Goal: Task Accomplishment & Management: Complete application form

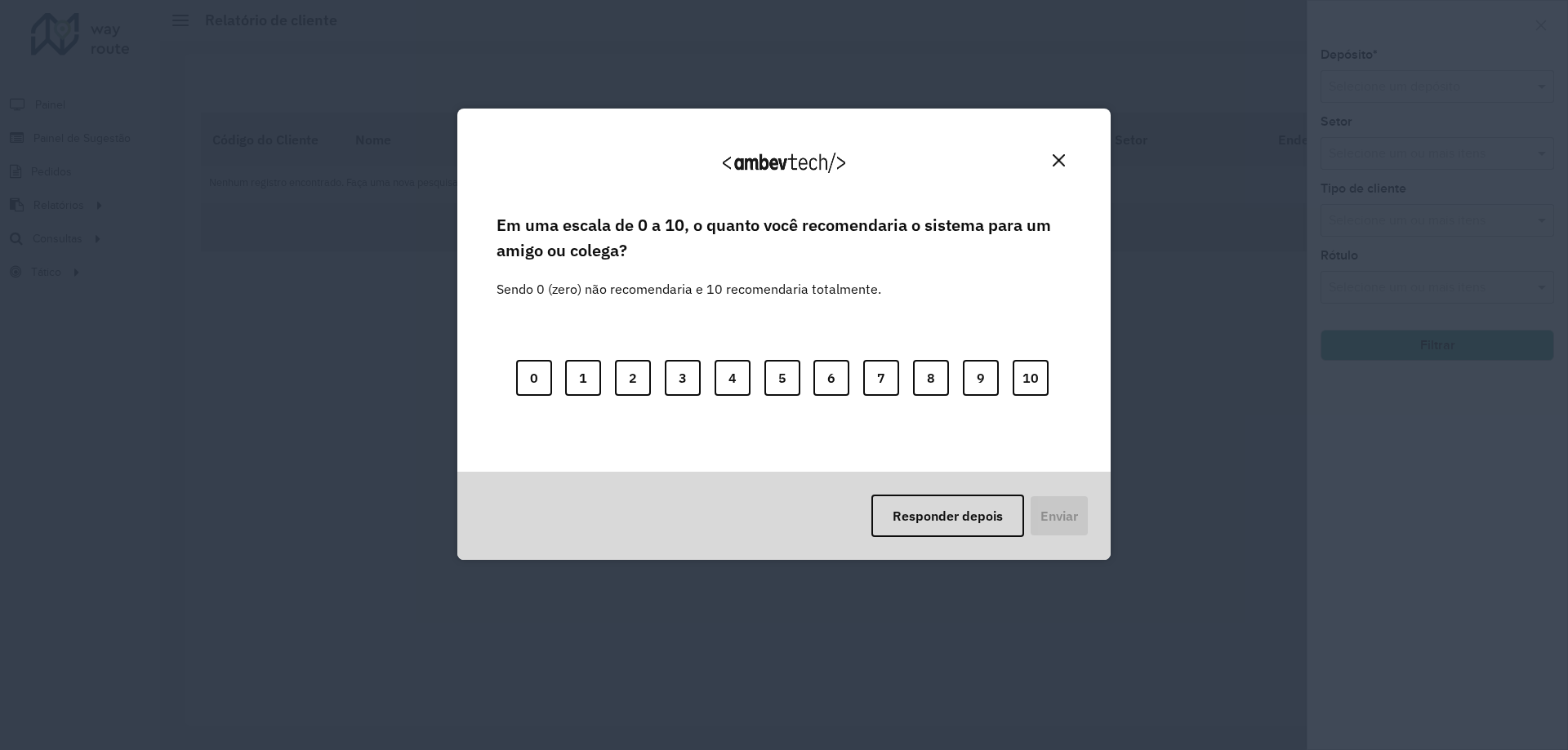
click at [1055, 156] on img "Close" at bounding box center [1059, 160] width 12 height 12
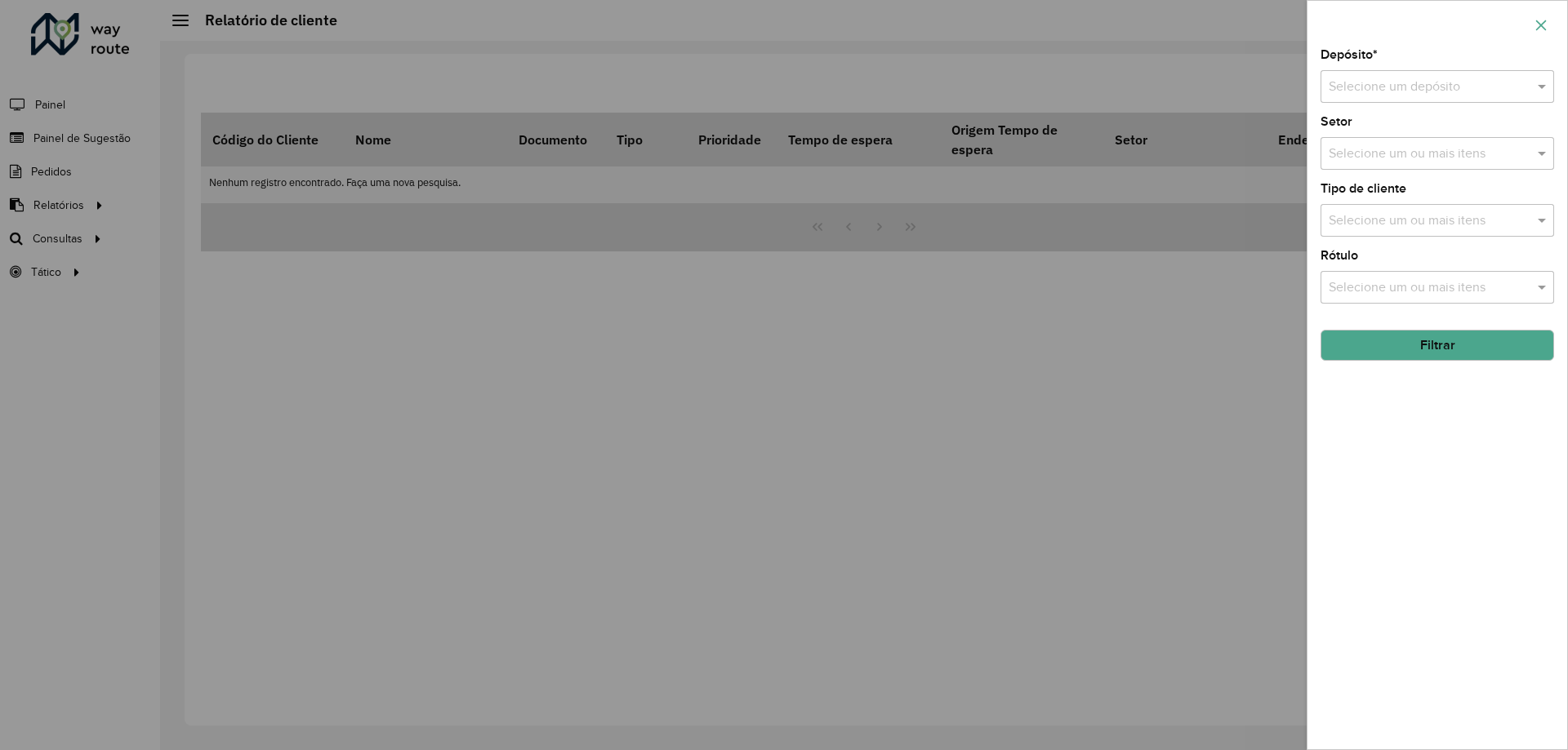
click at [1546, 20] on icon "button" at bounding box center [1541, 25] width 13 height 13
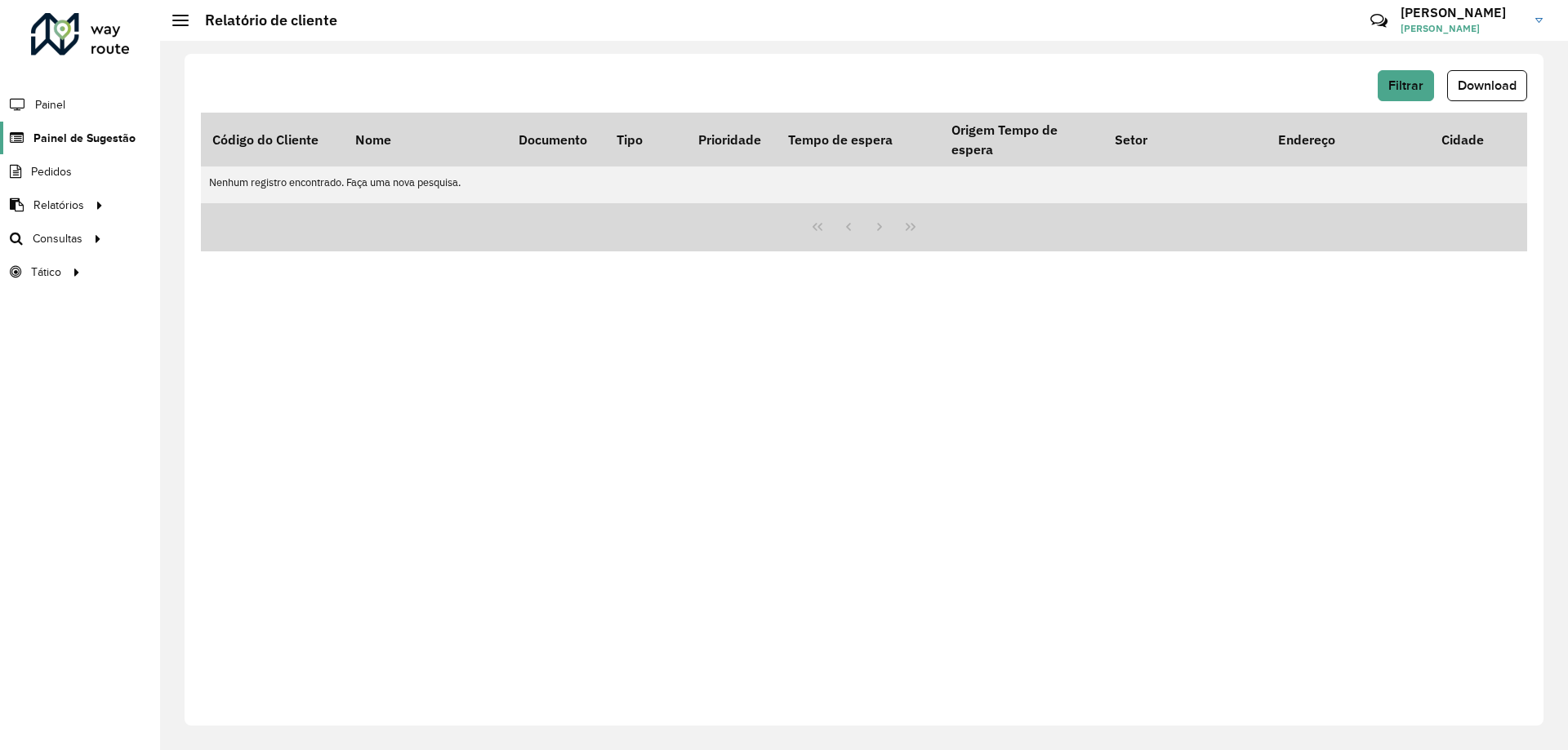
click at [75, 131] on span "Painel de Sugestão" at bounding box center [84, 139] width 102 height 17
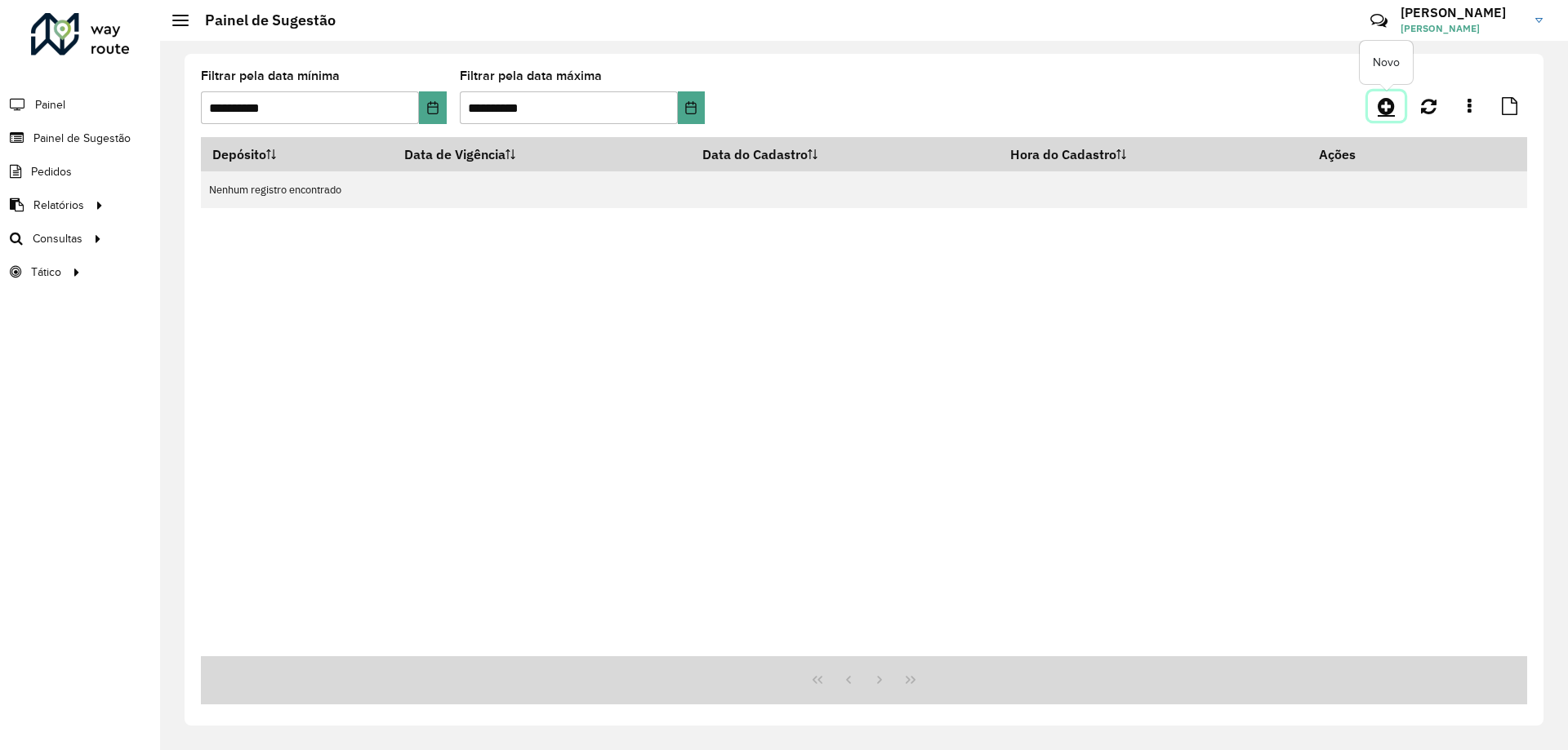
click at [1382, 104] on icon at bounding box center [1387, 106] width 17 height 20
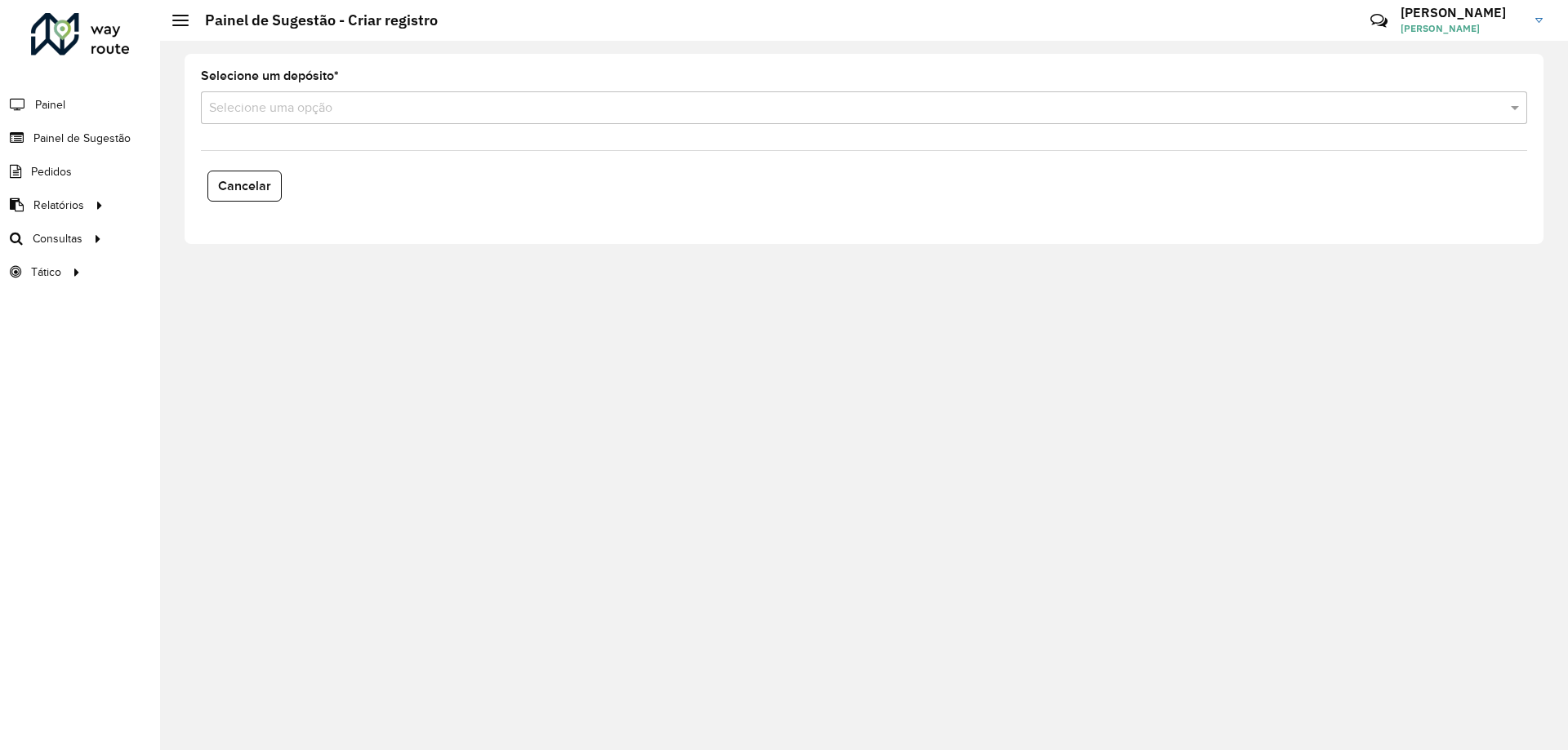
click at [415, 127] on formly-field "Selecione um depósito * Selecione uma opção" at bounding box center [863, 103] width 1346 height 67
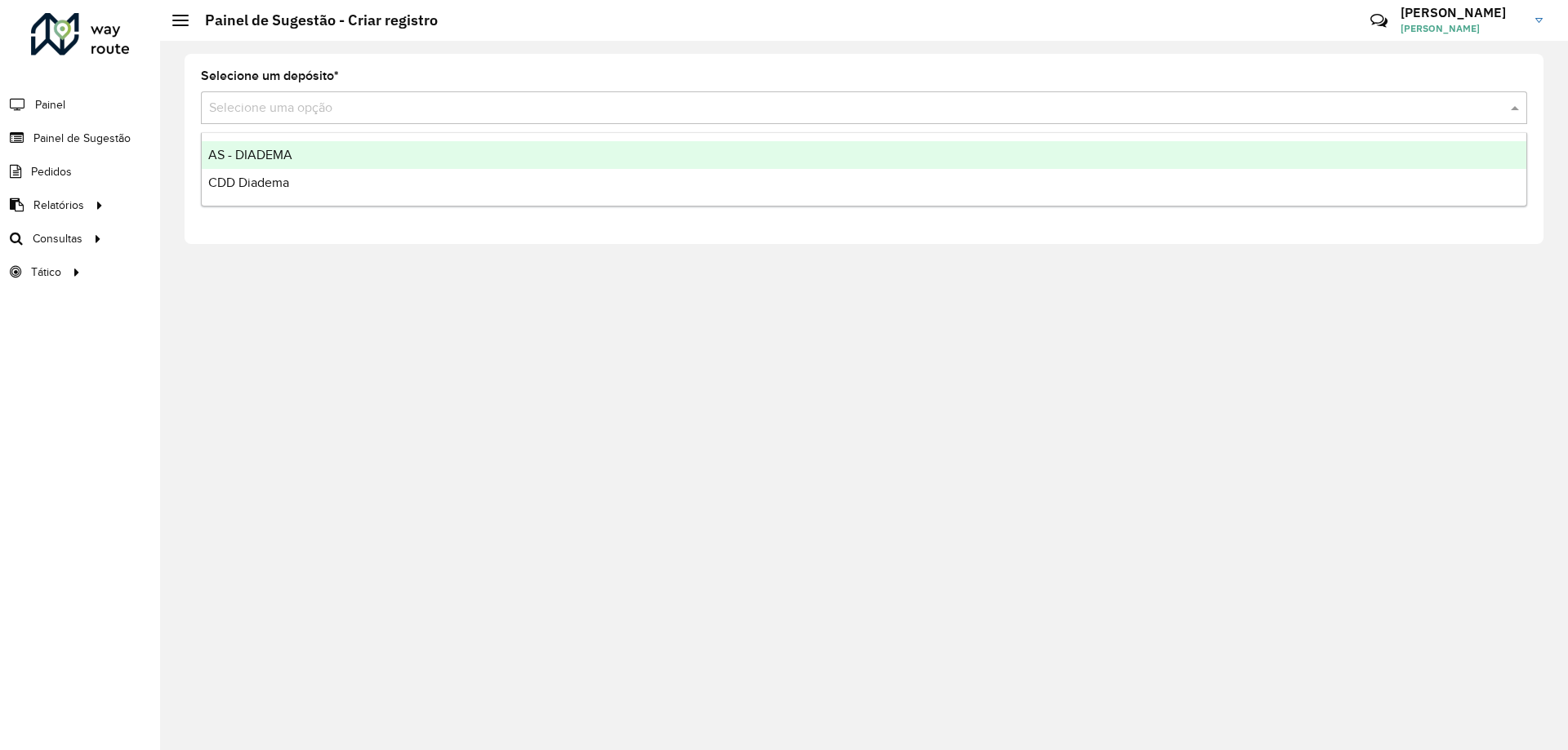
click at [407, 111] on input "text" at bounding box center [847, 109] width 1277 height 20
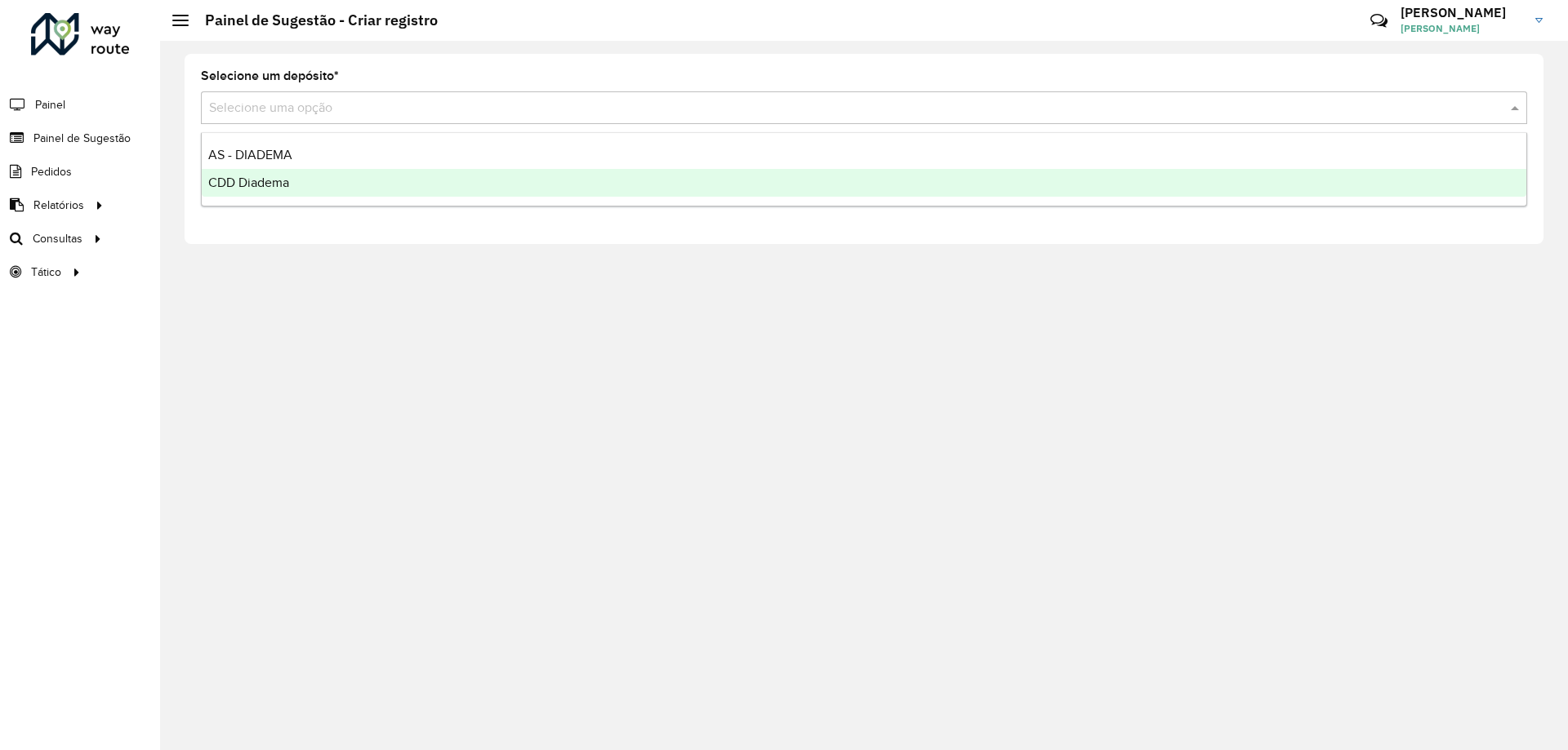
click at [322, 184] on div "CDD Diadema" at bounding box center [864, 183] width 1325 height 27
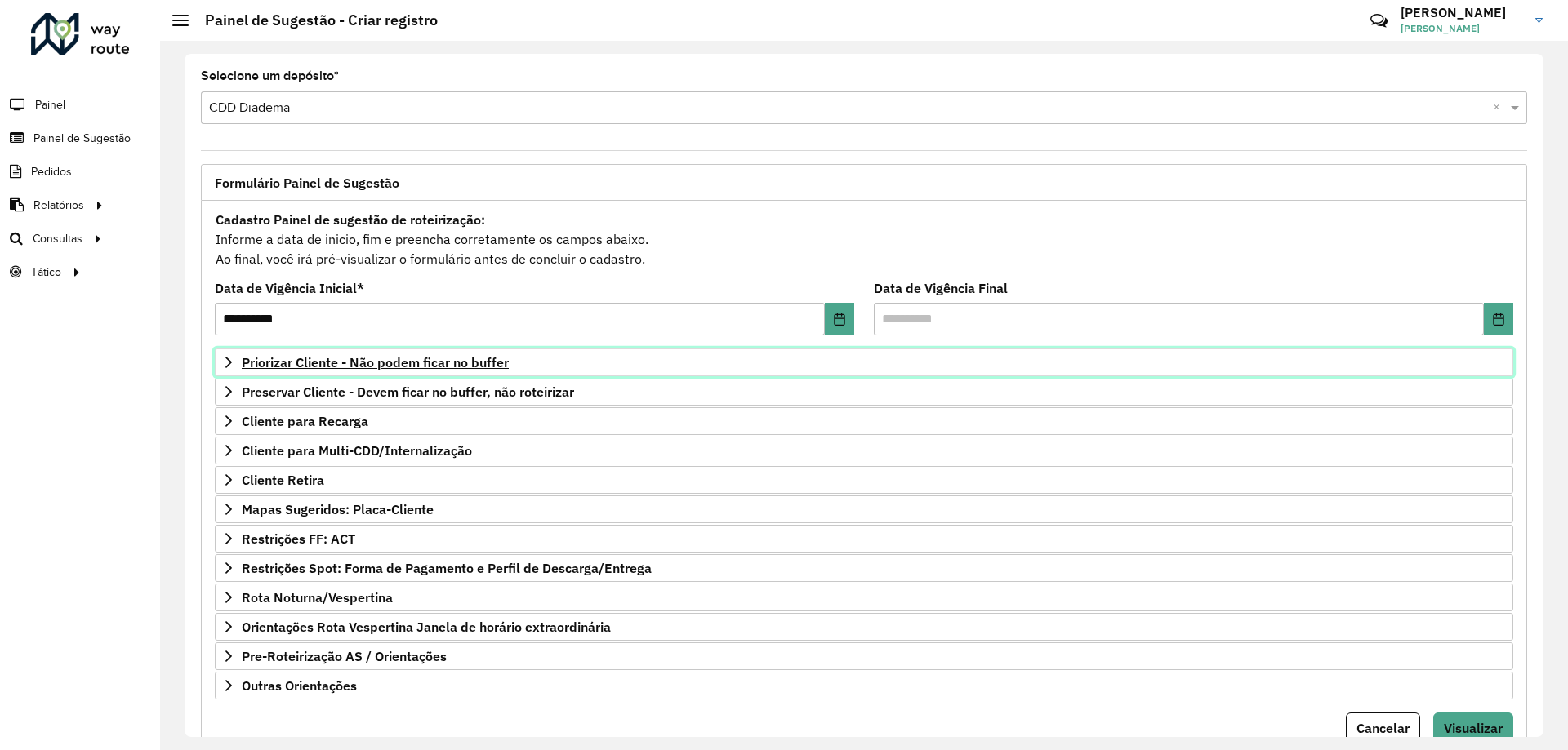
click at [417, 368] on span "Priorizar Cliente - Não podem ficar no buffer" at bounding box center [376, 362] width 267 height 13
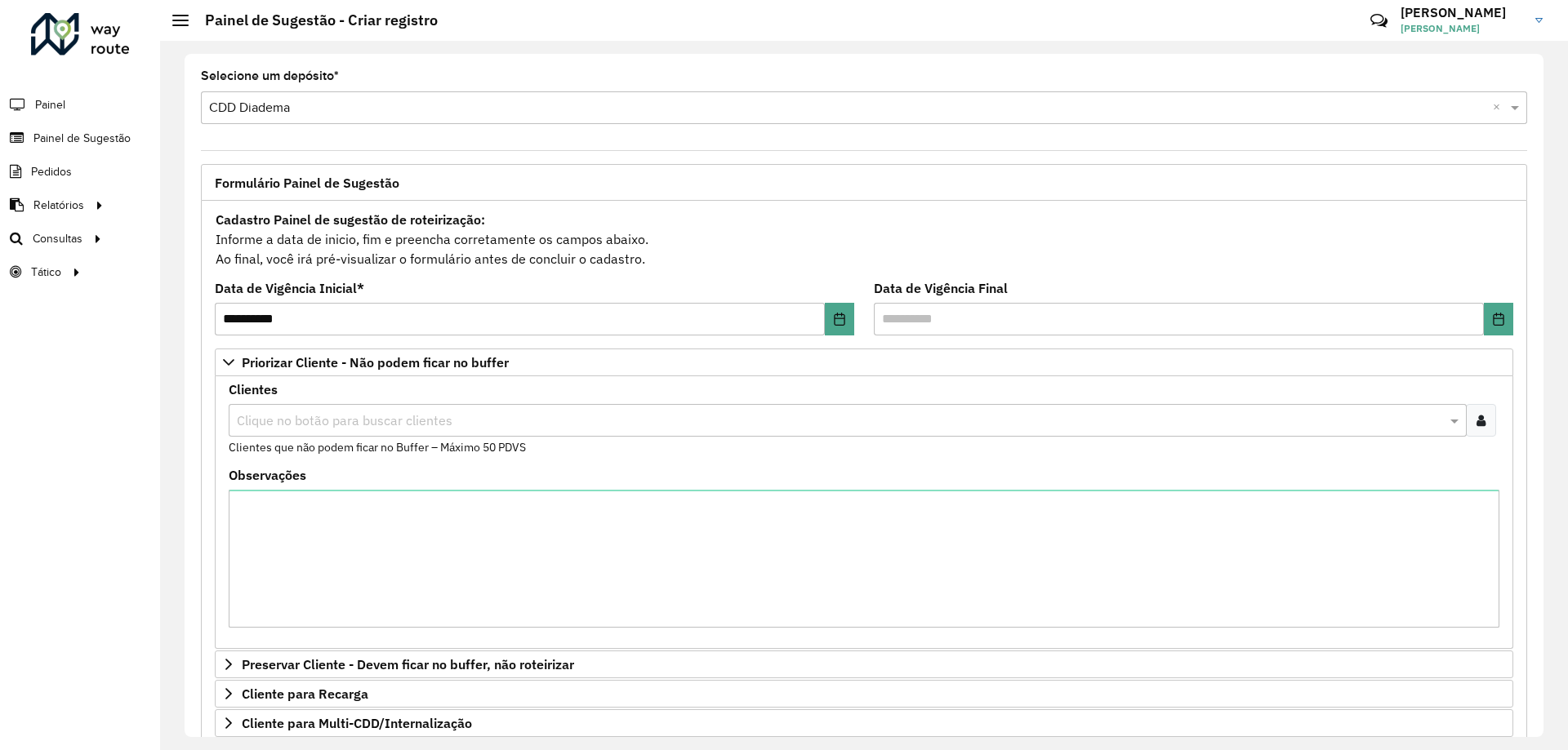
click at [423, 411] on input "text" at bounding box center [839, 421] width 1214 height 20
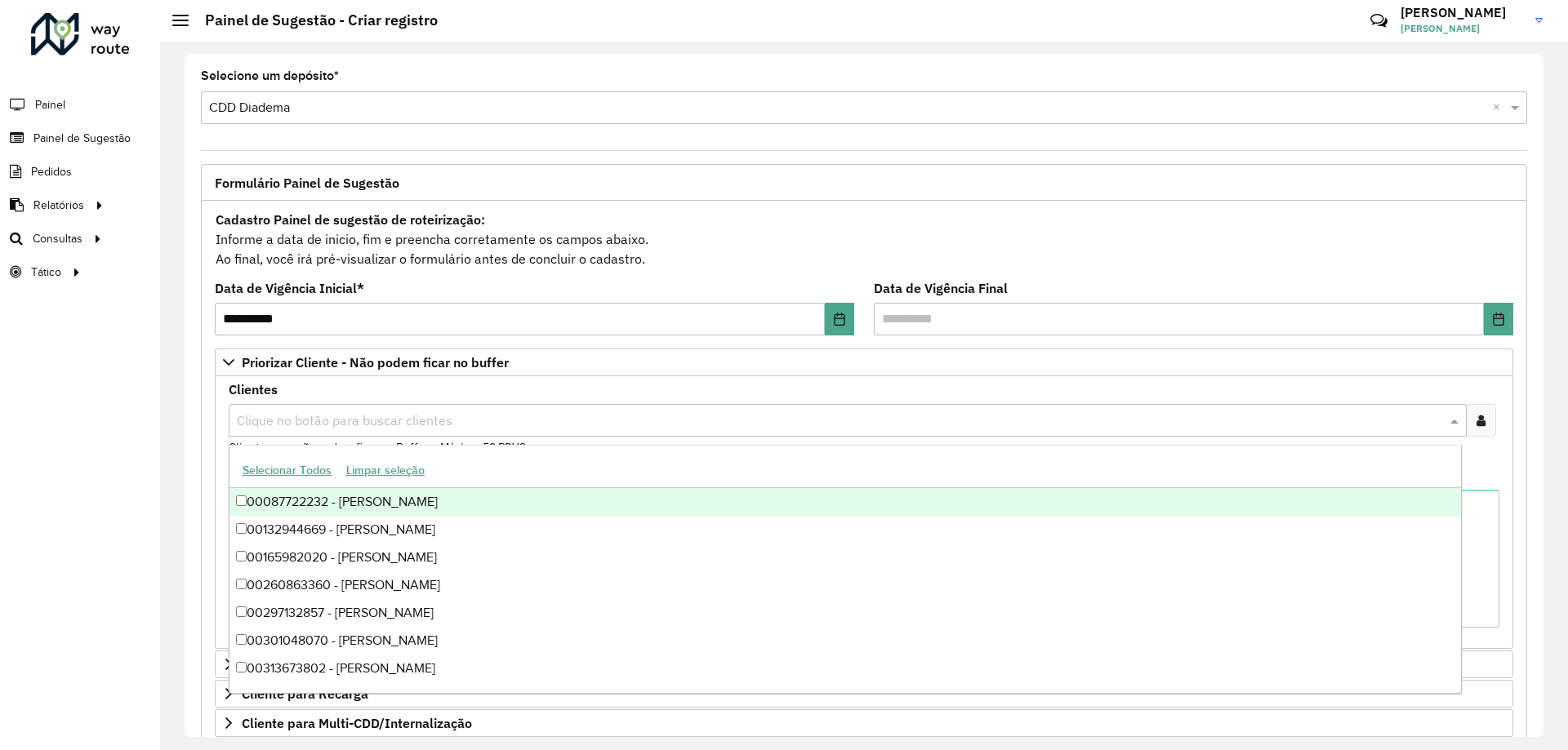
paste input "*****"
type input "*****"
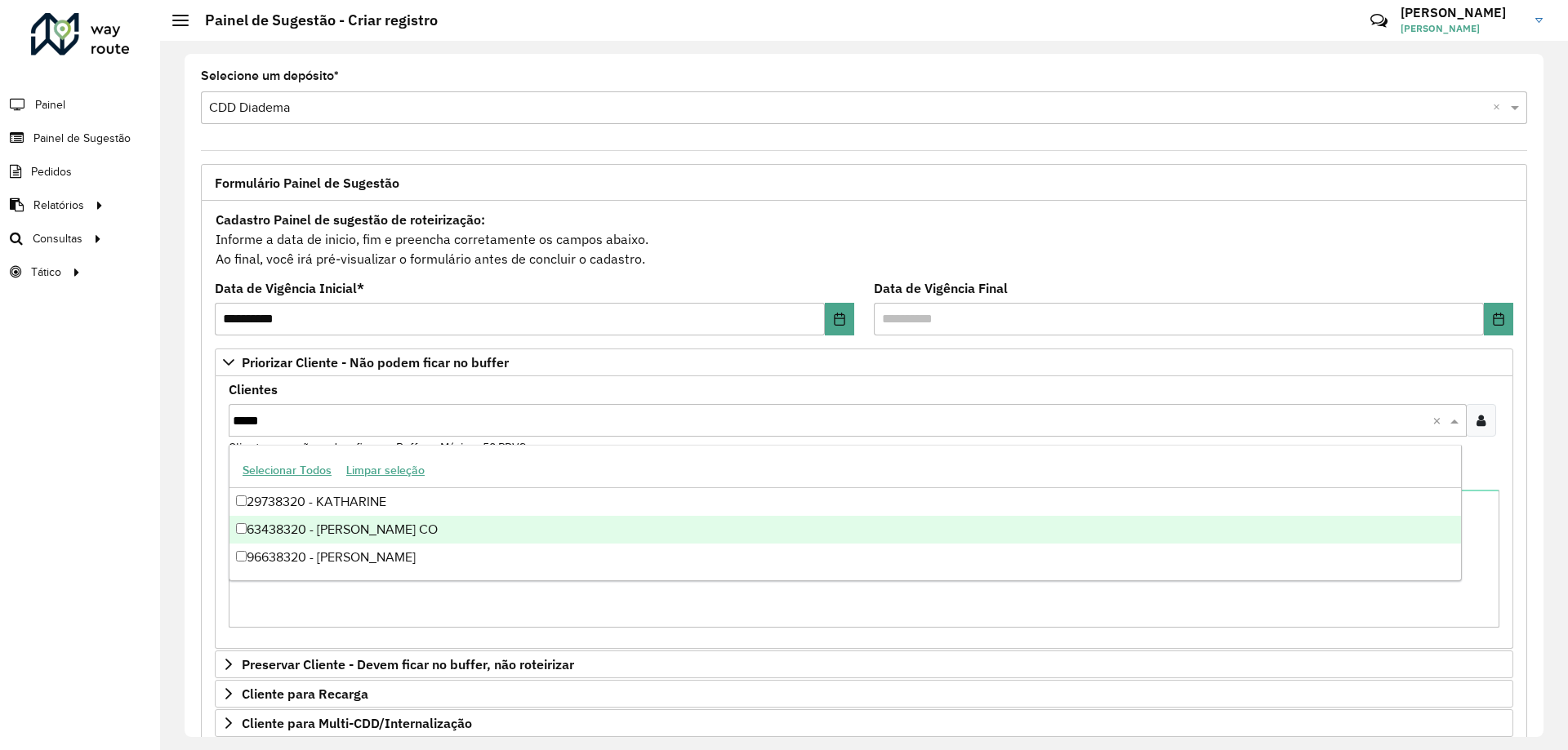
click at [296, 533] on div "63438320 - J. R. DE OLIVEIRA CO" at bounding box center [845, 529] width 1232 height 27
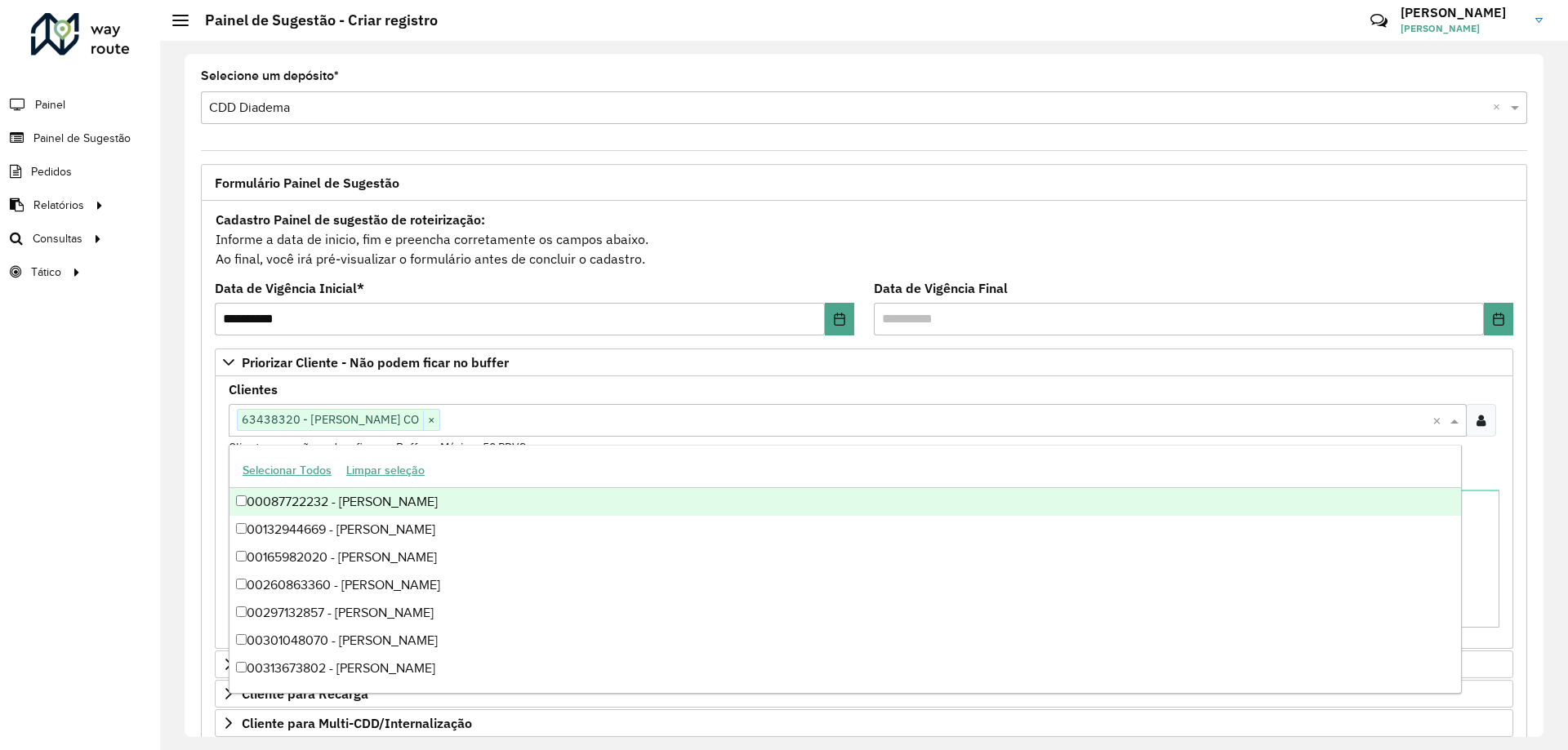
click at [589, 420] on input "text" at bounding box center [937, 421] width 992 height 20
click at [86, 133] on span "Painel de Sugestão" at bounding box center [84, 139] width 102 height 17
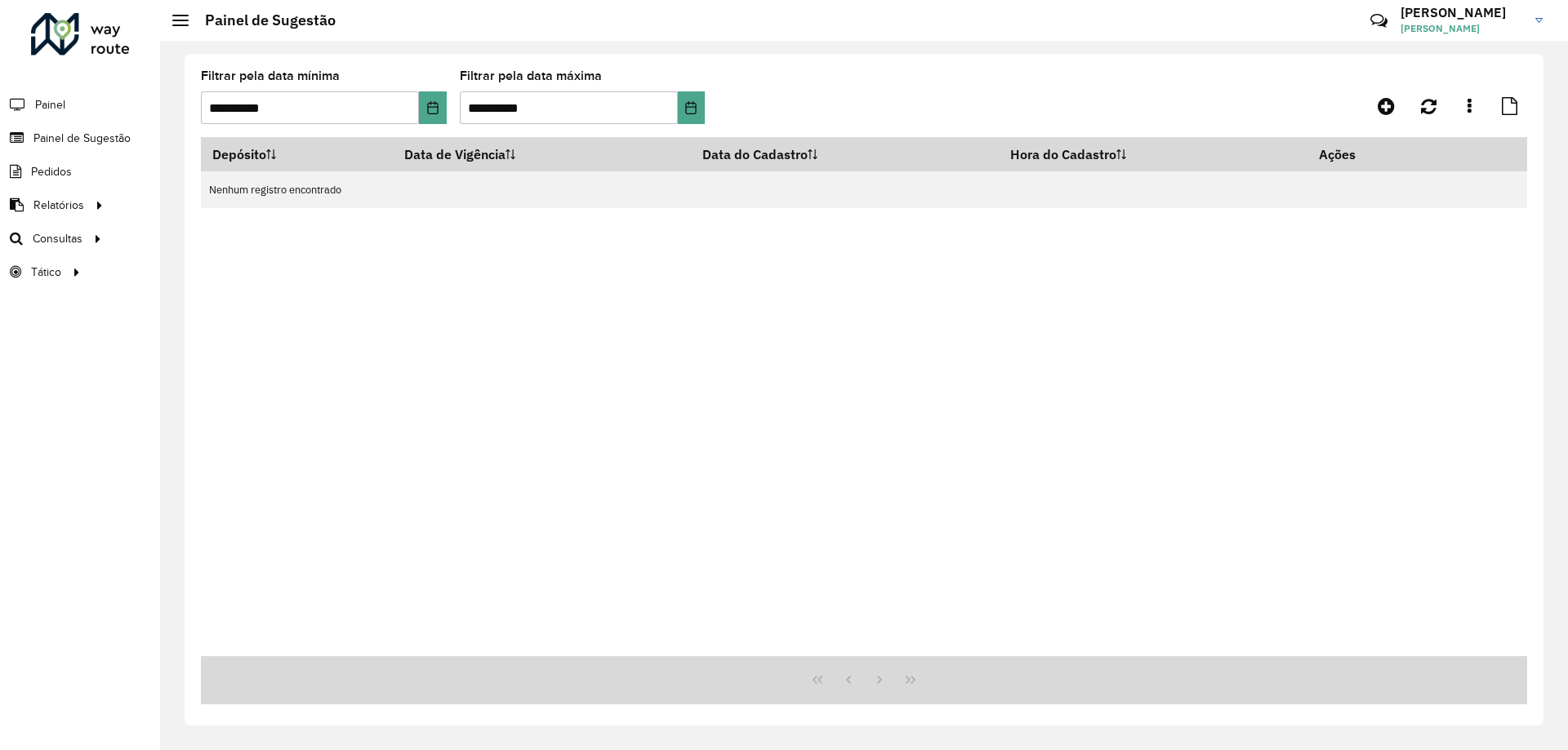
click at [785, 235] on div "Depósito Data de Vigência Data do Cadastro Hora do Cadastro Ações Nenhum regist…" at bounding box center [864, 396] width 1326 height 519
